Goal: Check status: Check status

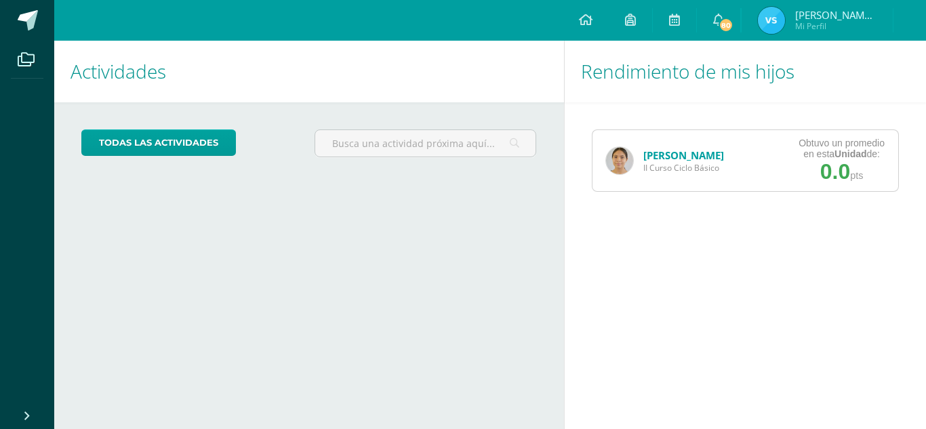
click at [632, 158] on img at bounding box center [619, 160] width 27 height 27
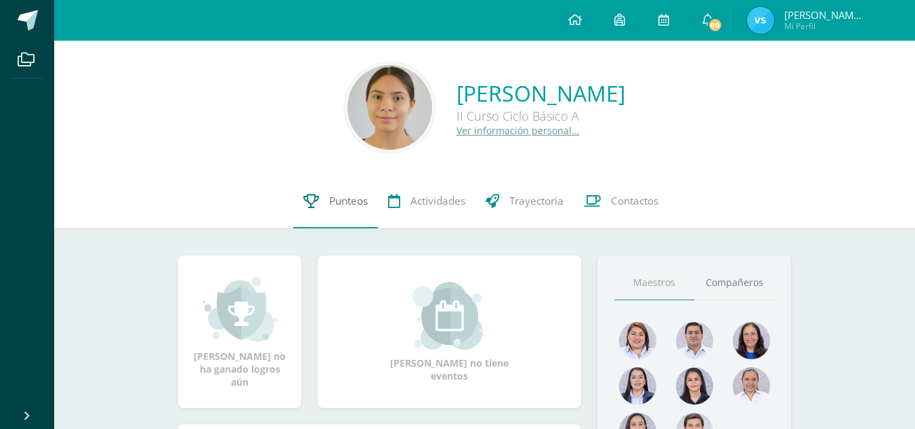
click at [341, 218] on link "Punteos" at bounding box center [335, 201] width 85 height 54
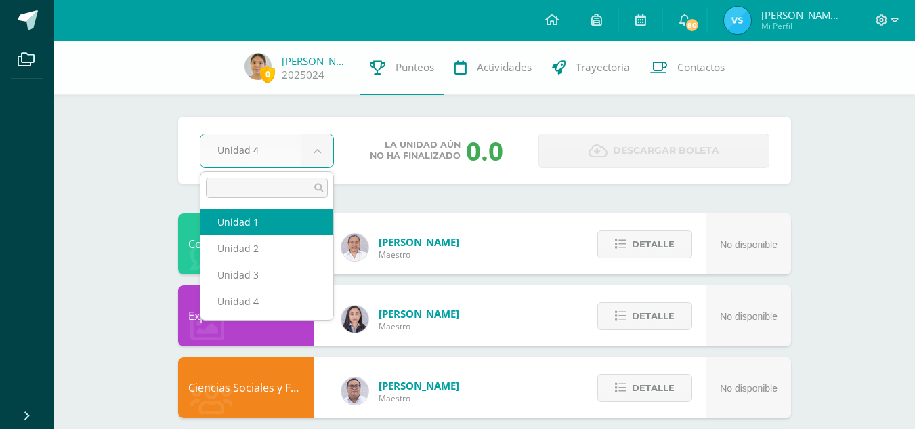
select select "Unidad 1"
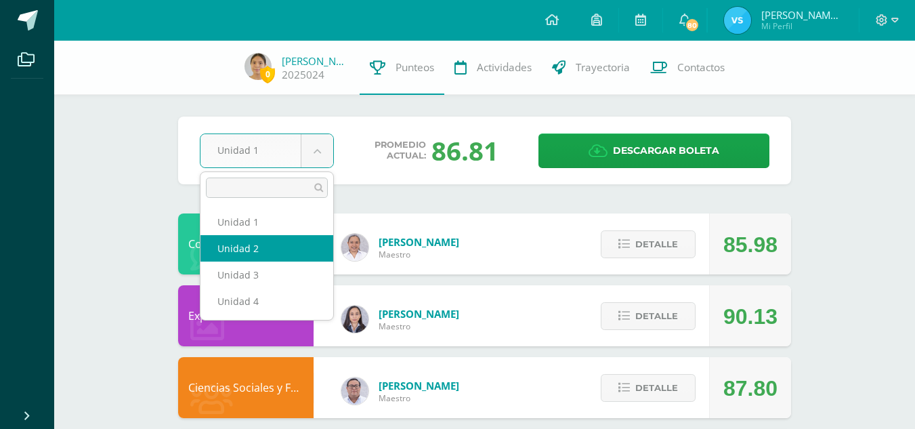
select select "Unidad 2"
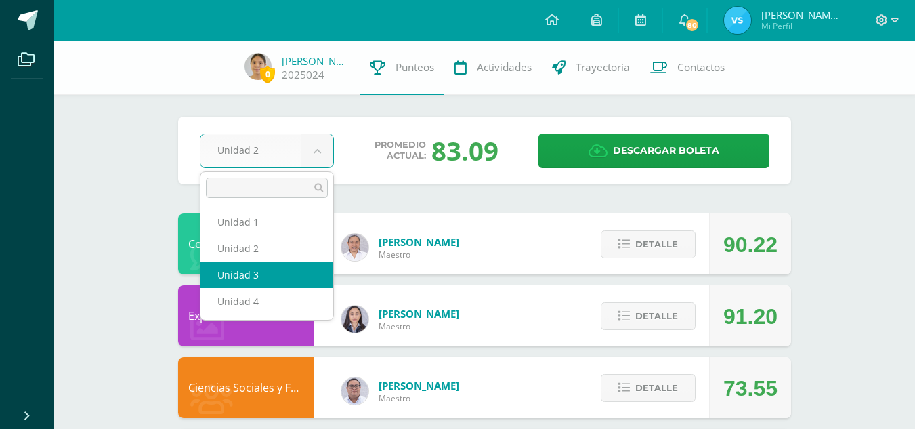
select select "Unidad 3"
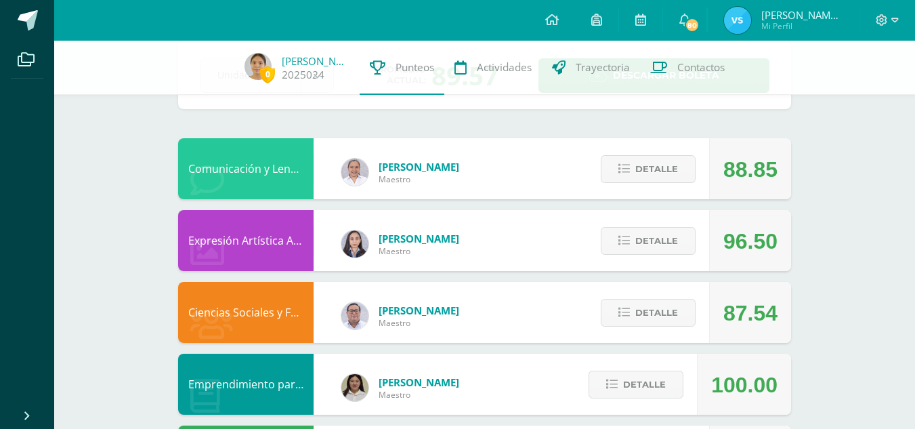
scroll to position [77, 0]
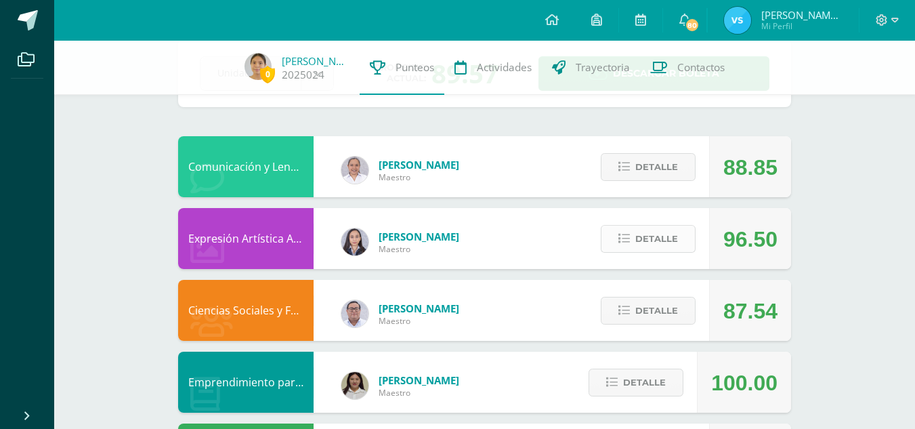
click at [648, 247] on span "Detalle" at bounding box center [657, 238] width 43 height 25
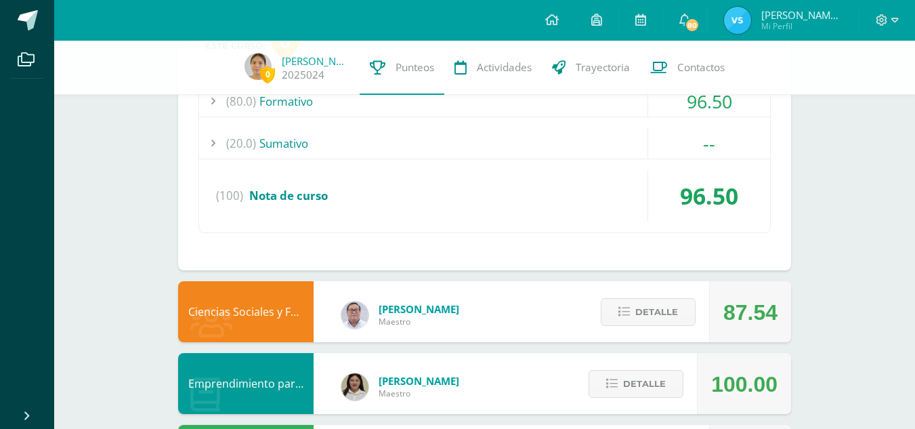
scroll to position [337, 0]
click at [635, 321] on button "Detalle" at bounding box center [648, 311] width 95 height 28
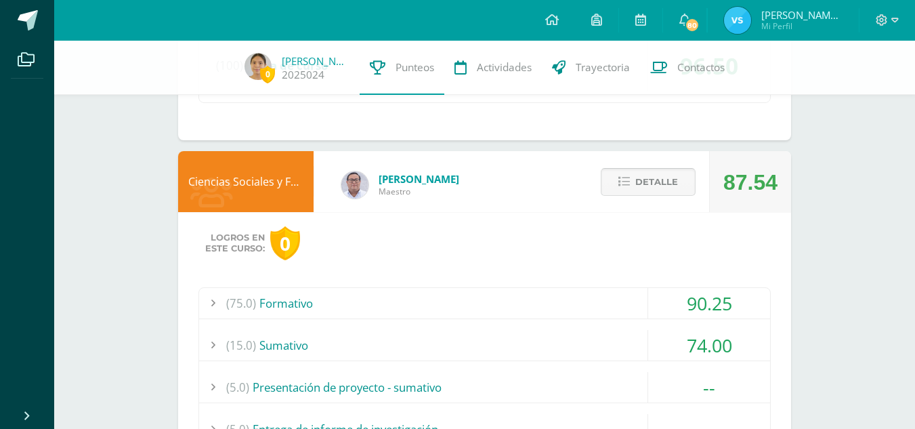
scroll to position [519, 0]
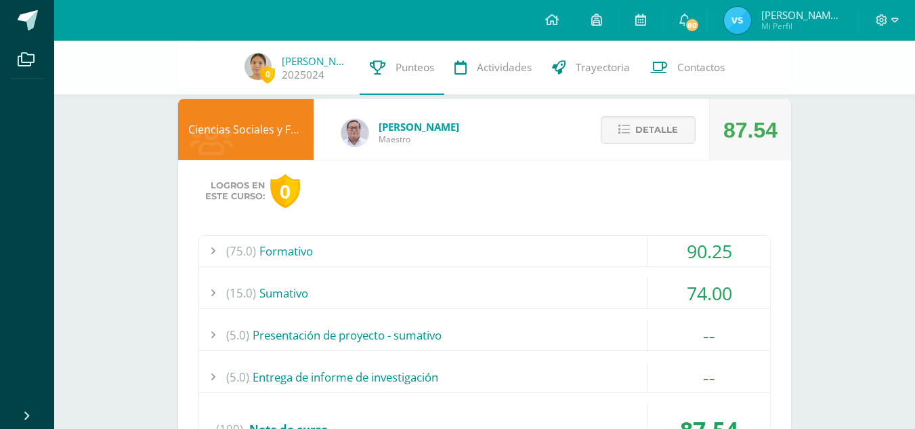
click at [350, 325] on div "(5.0) Presentación de proyecto - sumativo" at bounding box center [484, 335] width 571 height 30
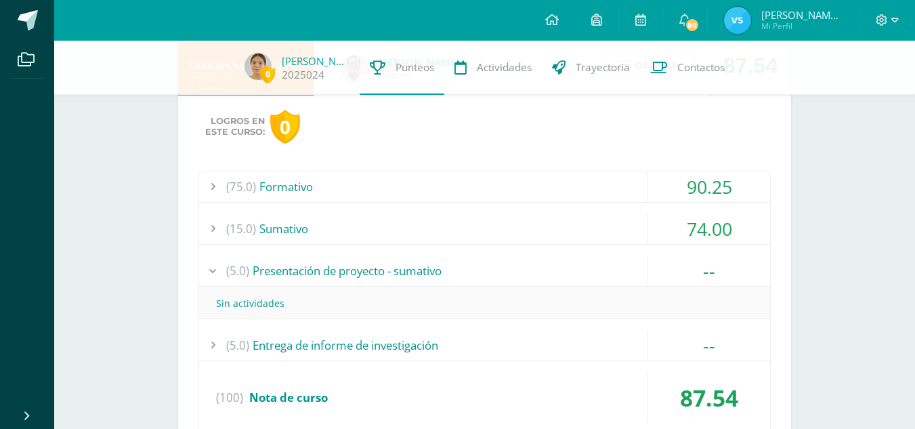
scroll to position [600, 0]
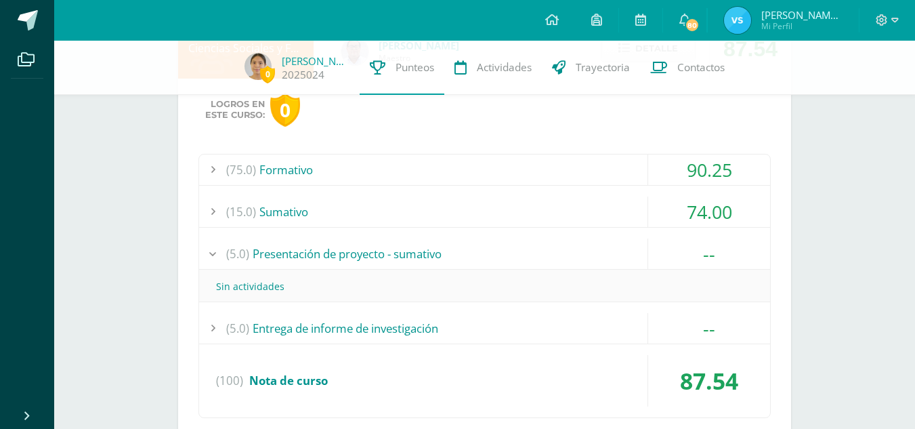
click at [323, 332] on div "(5.0) Entrega de informe de investigación" at bounding box center [484, 328] width 571 height 30
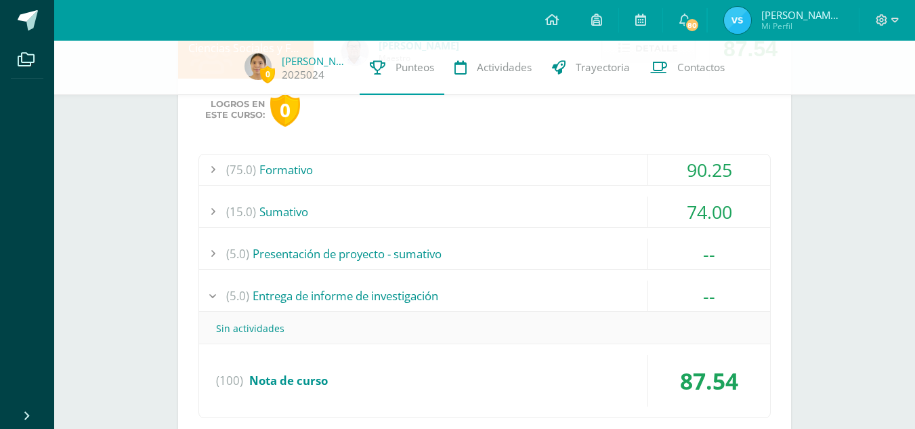
click at [369, 296] on div "(5.0) Entrega de informe de investigación" at bounding box center [484, 296] width 571 height 30
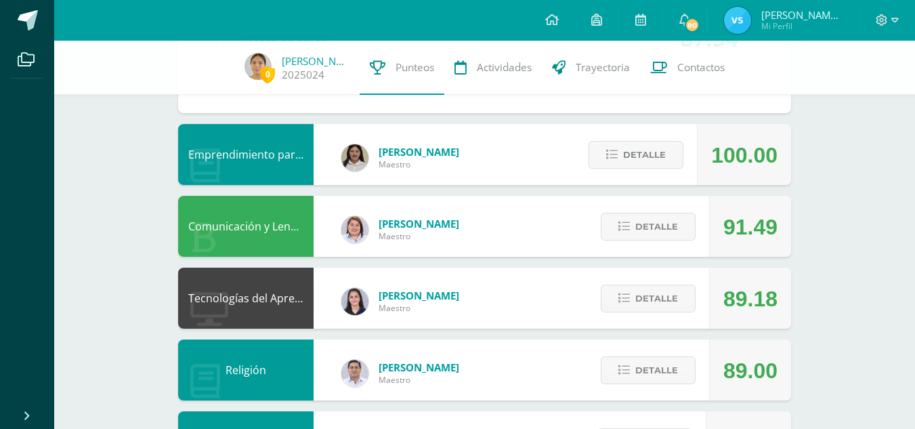
scroll to position [910, 0]
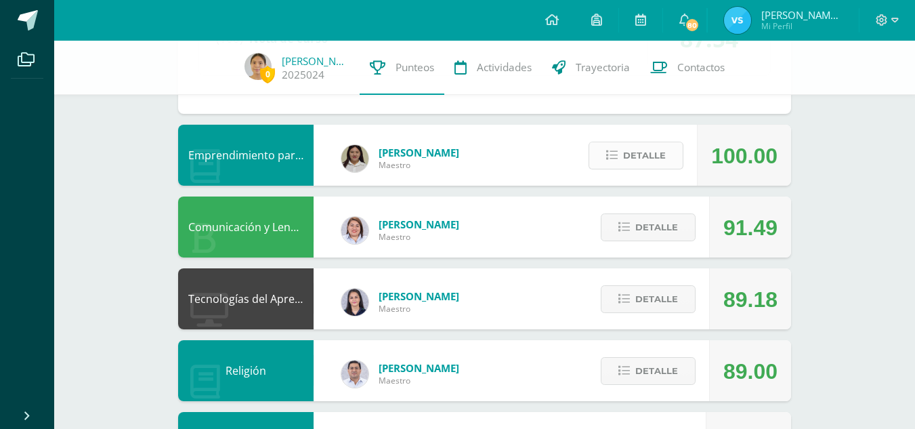
click at [648, 148] on span "Detalle" at bounding box center [644, 155] width 43 height 25
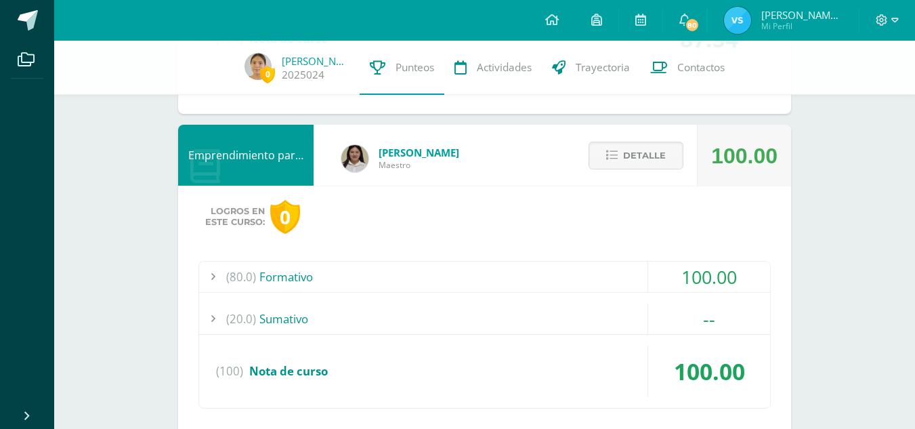
scroll to position [919, 0]
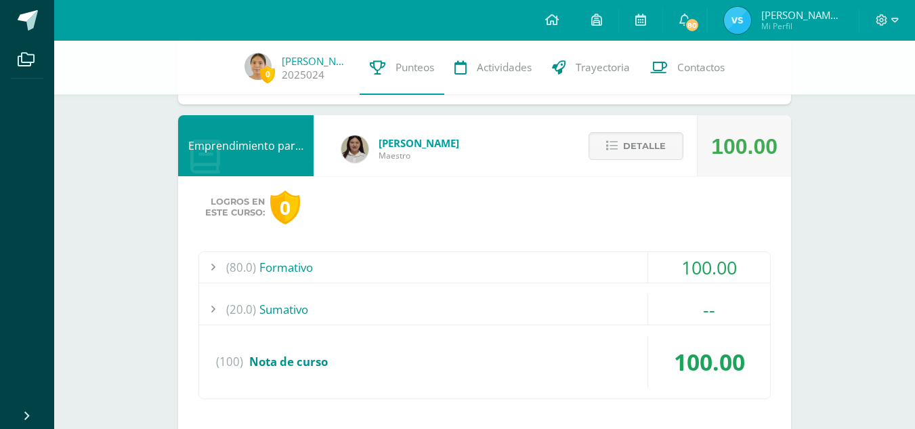
click at [426, 259] on div "(80.0) Formativo" at bounding box center [484, 267] width 571 height 30
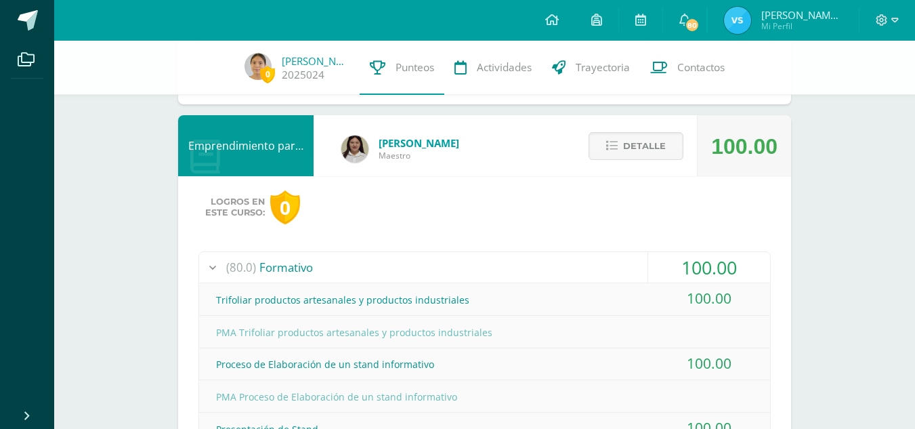
click at [426, 259] on div "(80.0) Formativo" at bounding box center [484, 267] width 571 height 30
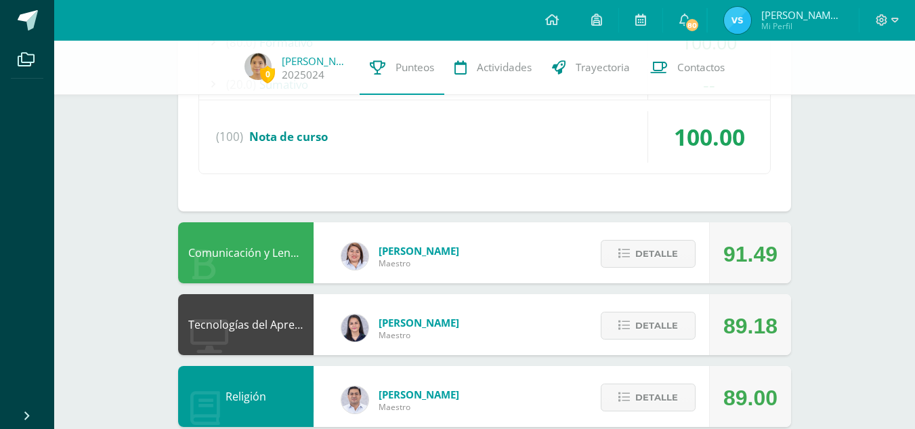
scroll to position [1146, 0]
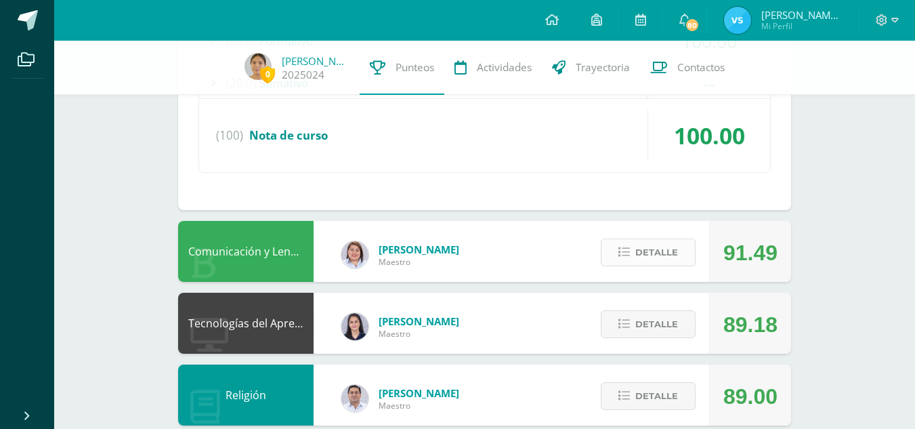
click at [650, 251] on span "Detalle" at bounding box center [657, 252] width 43 height 25
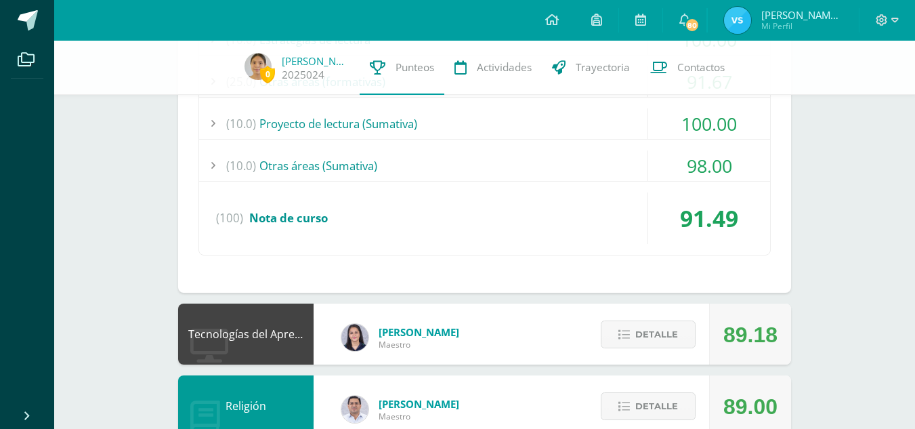
scroll to position [1722, 0]
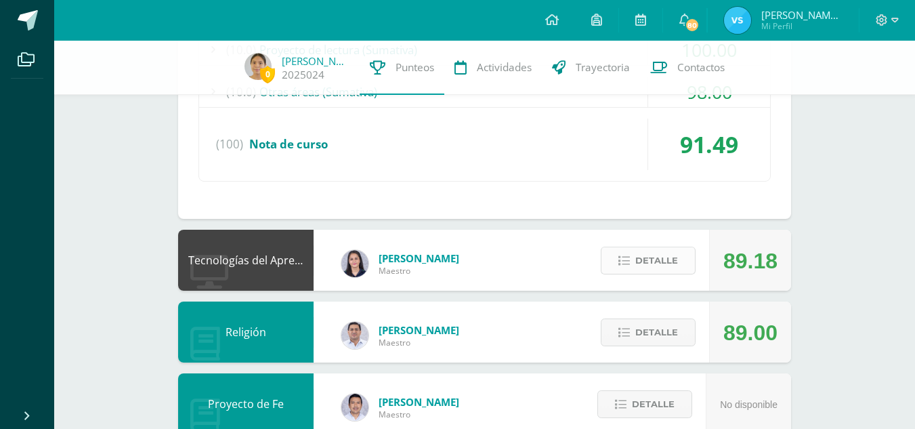
click at [650, 260] on span "Detalle" at bounding box center [657, 260] width 43 height 25
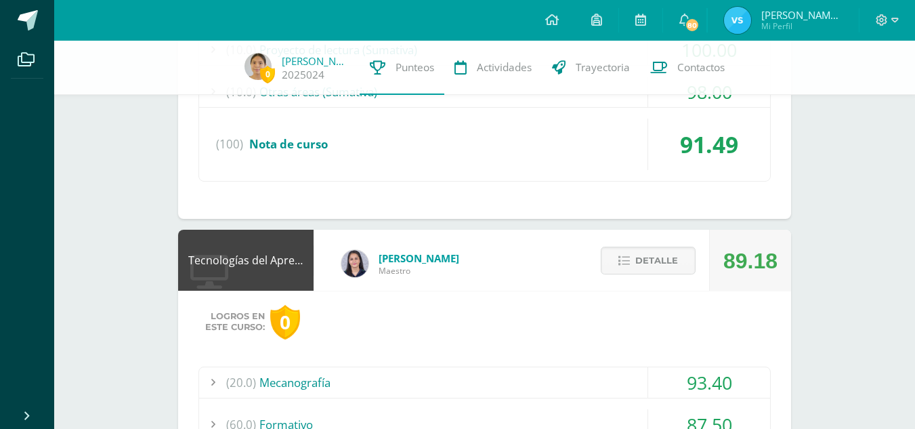
scroll to position [1836, 0]
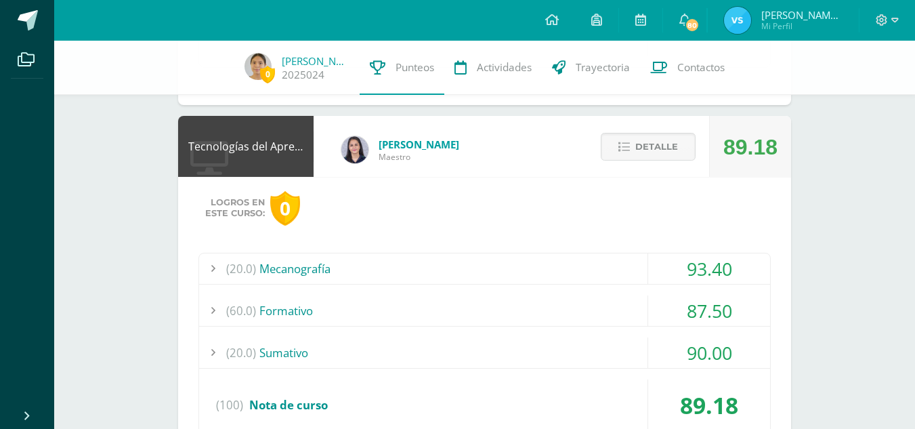
click at [568, 293] on div "(20.0) Mecanografía 93.40 Lección 11 - MecaNet 93.00 (100)" at bounding box center [485, 348] width 573 height 190
click at [545, 297] on div "(60.0) Formativo" at bounding box center [484, 310] width 571 height 30
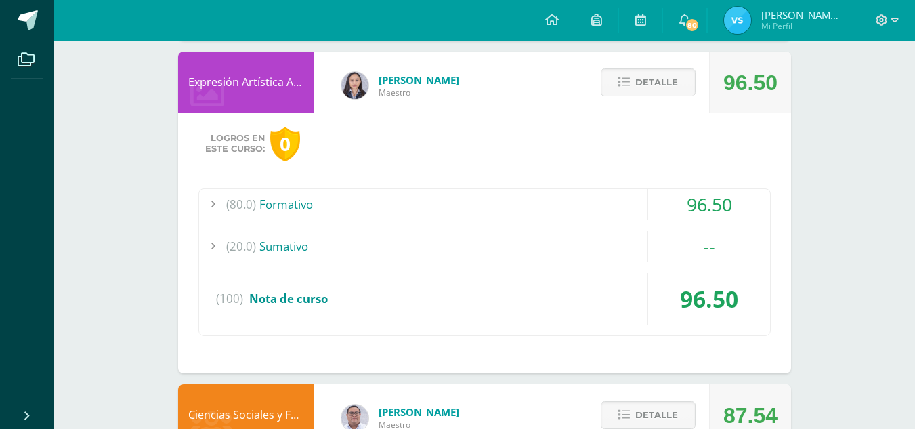
scroll to position [0, 0]
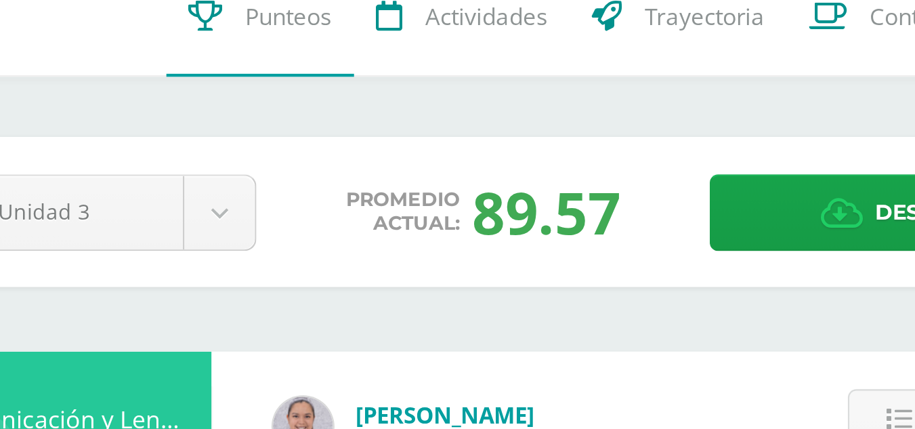
drag, startPoint x: 516, startPoint y: 148, endPoint x: 392, endPoint y: 150, distance: 124.0
click at [392, 150] on div "Promedio actual: 89.57" at bounding box center [436, 155] width 183 height 35
click at [400, 146] on span "Promedio actual:" at bounding box center [400, 156] width 51 height 22
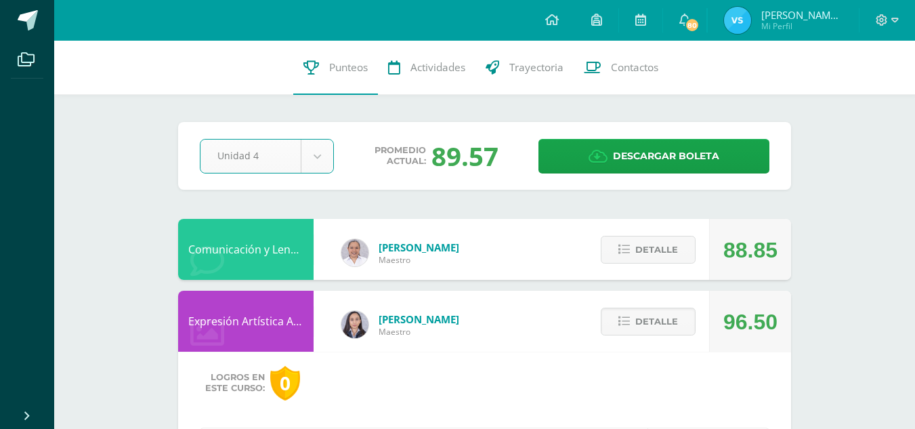
select select "Unidad 4"
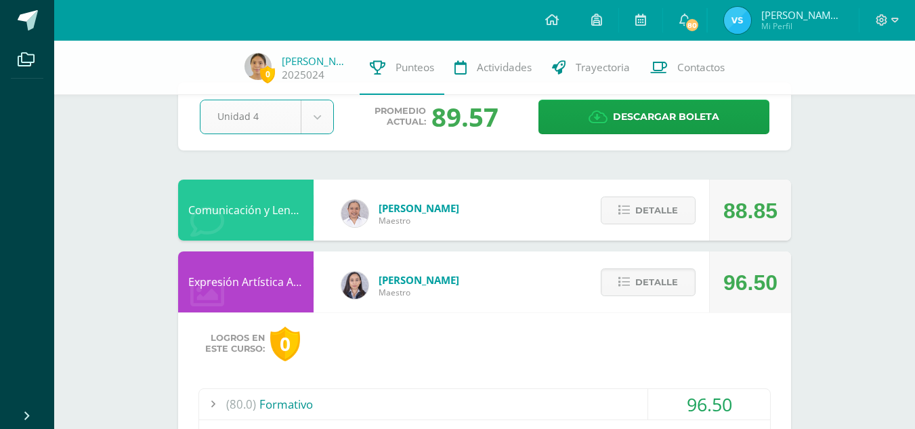
scroll to position [24, 0]
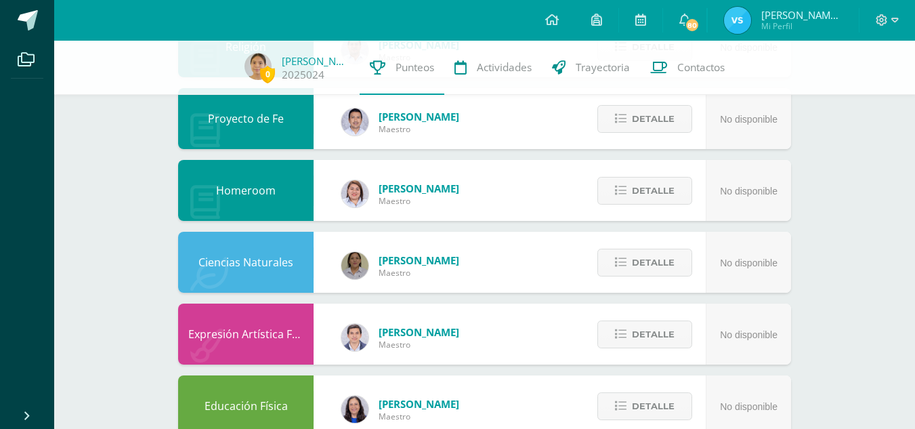
scroll to position [878, 0]
